Goal: Information Seeking & Learning: Learn about a topic

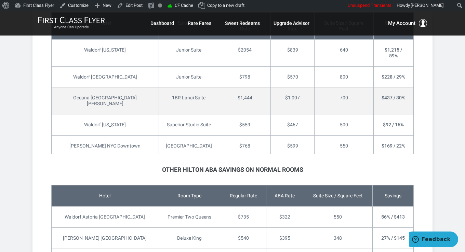
scroll to position [820, 0]
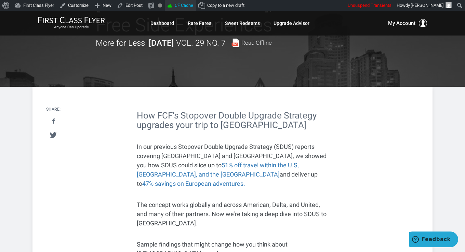
scroll to position [103, 0]
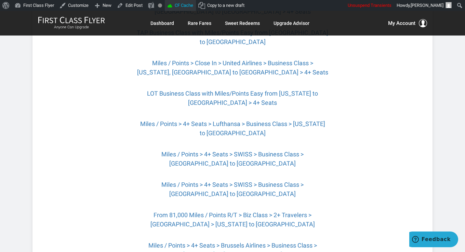
scroll to position [478, 0]
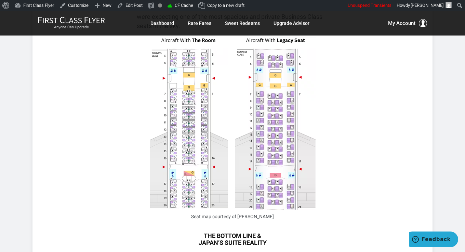
scroll to position [2939, 0]
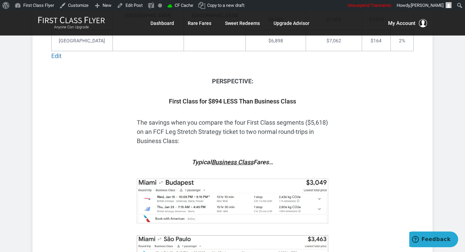
scroll to position [1606, 0]
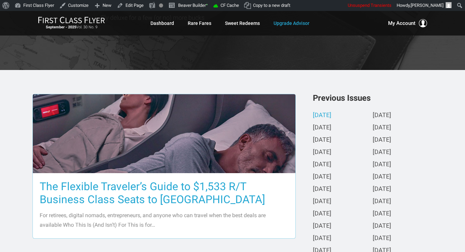
scroll to position [103, 0]
